Goal: Register for event/course

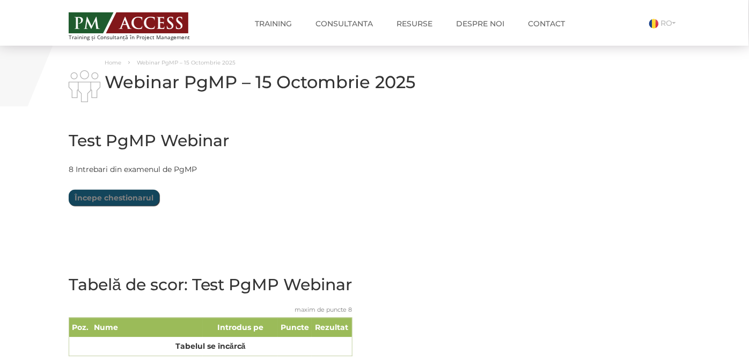
click at [476, 202] on div "Test PgMP Webinar Limită de timp: 0 Rezumat chestionar 0 din 8 întrebări finali…" at bounding box center [270, 246] width 419 height 251
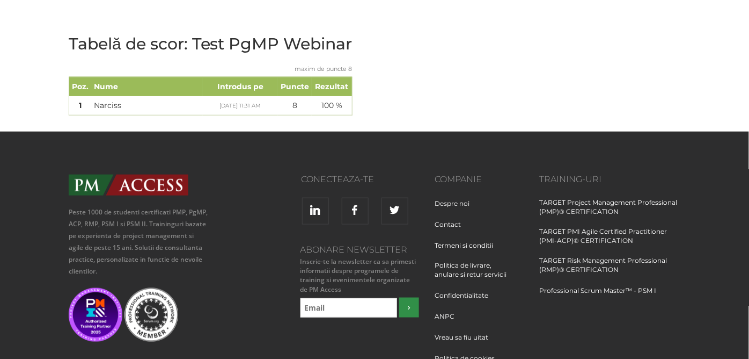
scroll to position [218, 0]
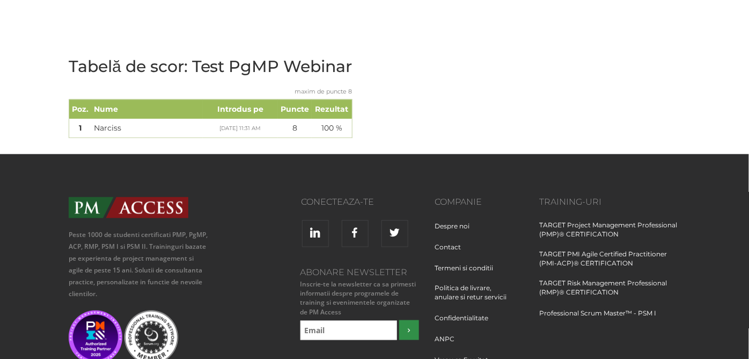
click at [247, 126] on td "[DATE] 11:31 AM" at bounding box center [240, 128] width 75 height 19
